Goal: Check status

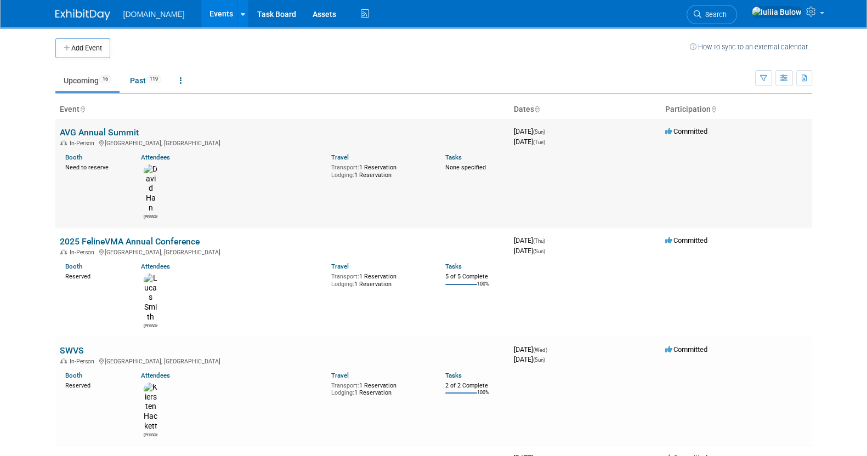
click at [131, 129] on link "AVG Annual Summit" at bounding box center [99, 132] width 79 height 10
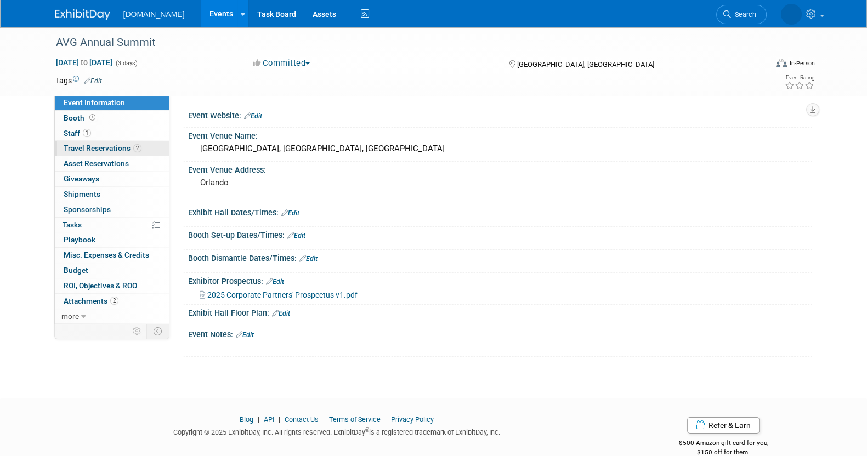
click at [107, 146] on span "Travel Reservations 2" at bounding box center [103, 148] width 78 height 9
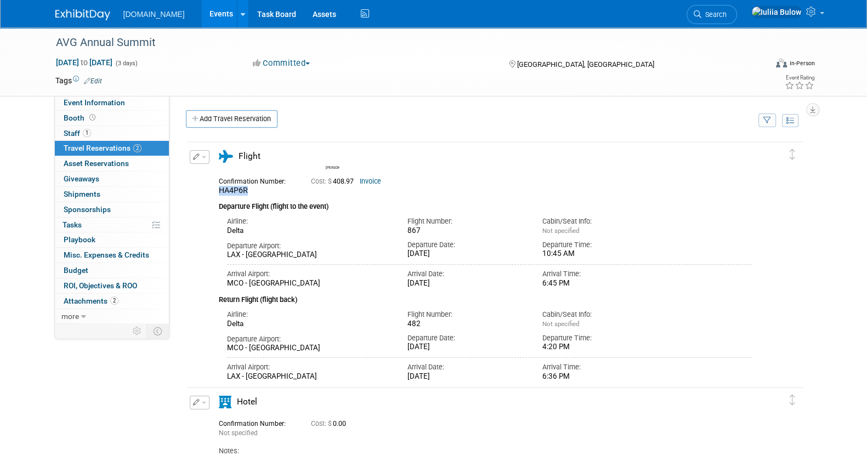
drag, startPoint x: 254, startPoint y: 189, endPoint x: 216, endPoint y: 187, distance: 38.4
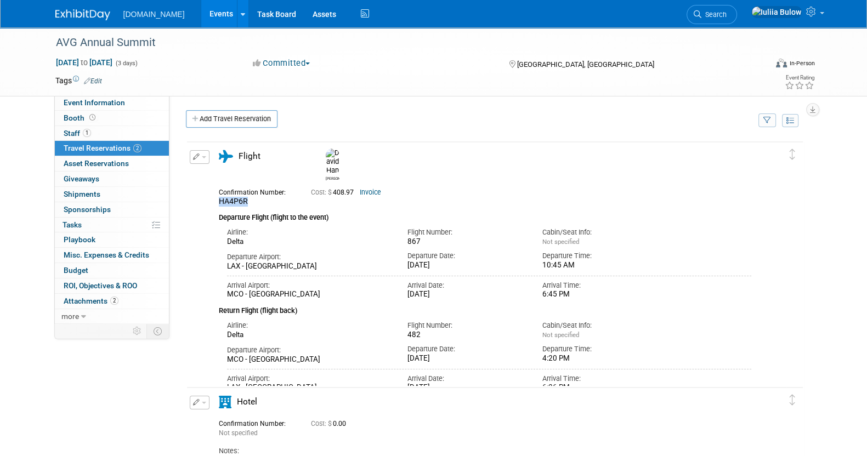
click at [216, 187] on div "Confirmation Number: HA4P6R" at bounding box center [256, 195] width 92 height 21
copy span "HA4P6R"
